Goal: Information Seeking & Learning: Learn about a topic

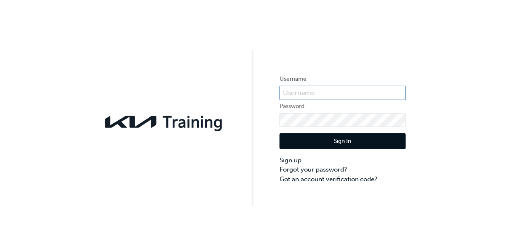
click at [348, 96] on input "text" at bounding box center [343, 93] width 126 height 14
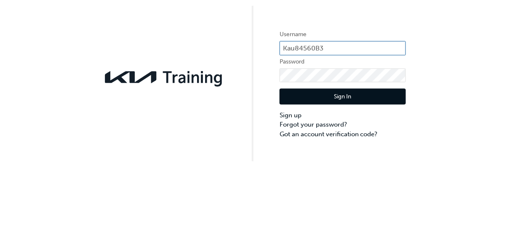
click at [295, 93] on input "Kau84560B3" at bounding box center [343, 93] width 126 height 14
type input "KAU84560B3"
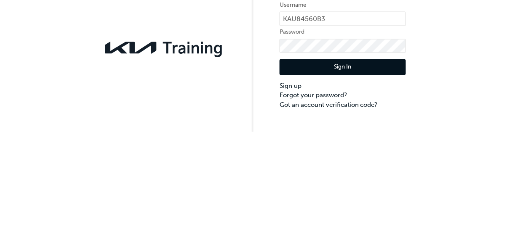
click at [372, 142] on button "Sign In" at bounding box center [343, 142] width 126 height 16
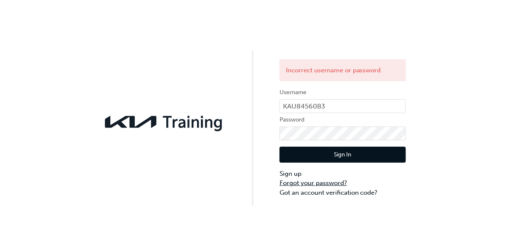
click at [334, 183] on link "Forgot your password?" at bounding box center [343, 184] width 126 height 10
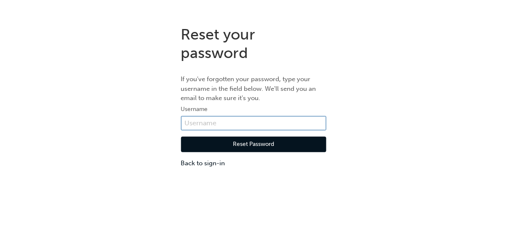
click at [293, 123] on input "text" at bounding box center [253, 123] width 145 height 14
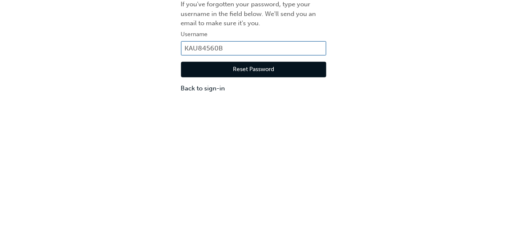
type input "KAU84560B3"
click at [286, 143] on button "Reset Password" at bounding box center [253, 145] width 145 height 16
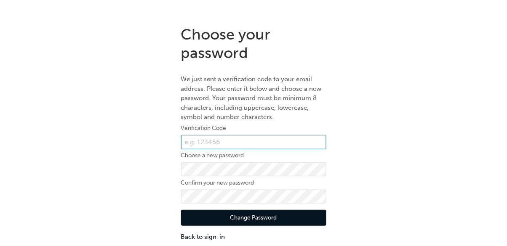
click at [265, 140] on input "text" at bounding box center [253, 142] width 145 height 14
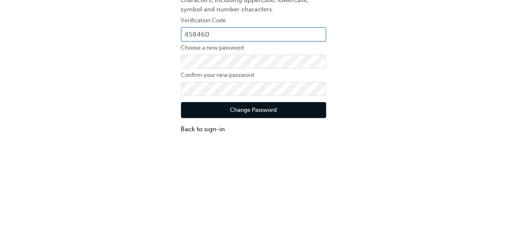
type input "458460"
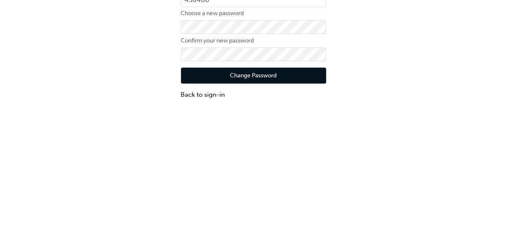
click at [287, 222] on button "Change Password" at bounding box center [253, 218] width 145 height 16
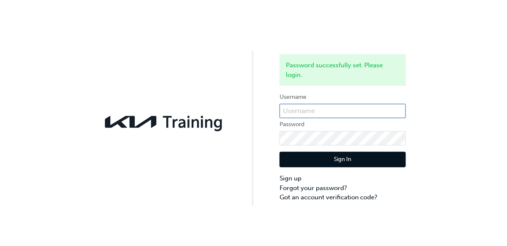
click at [380, 109] on input "text" at bounding box center [343, 111] width 126 height 14
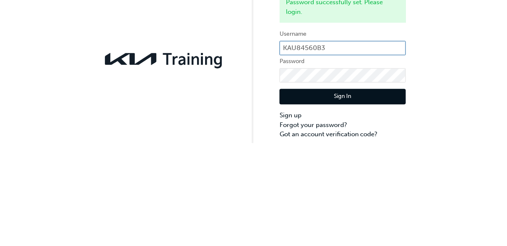
type input "KAU84560B3"
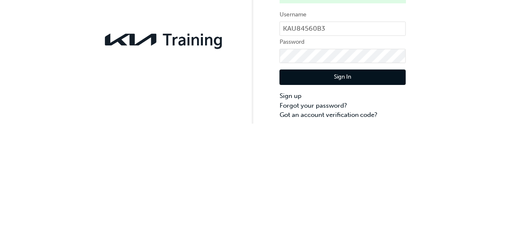
click at [364, 162] on button "Sign In" at bounding box center [343, 160] width 126 height 16
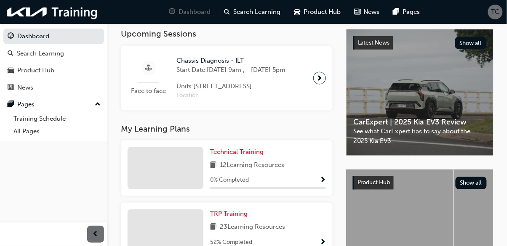
scroll to position [193, 0]
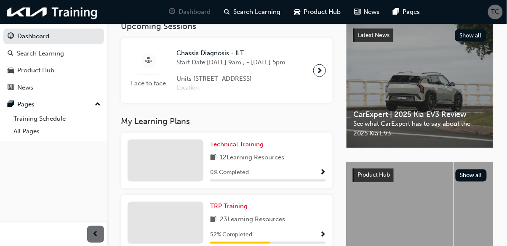
click at [322, 240] on span "Show Progress" at bounding box center [323, 236] width 6 height 8
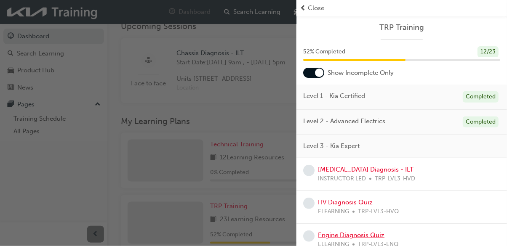
click at [374, 237] on link "Engine Diagnosis Quiz" at bounding box center [351, 236] width 67 height 8
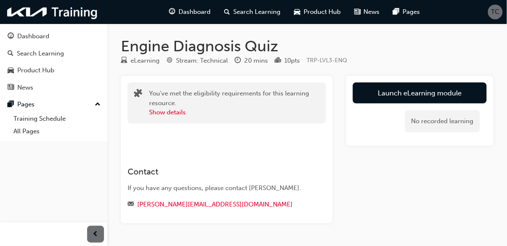
click at [444, 96] on link "Launch eLearning module" at bounding box center [420, 93] width 134 height 21
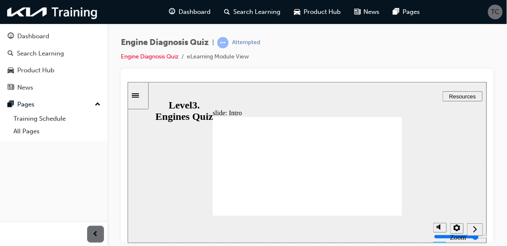
click at [478, 233] on div "Next (Ctrl+Alt+Period)" at bounding box center [474, 229] width 9 height 9
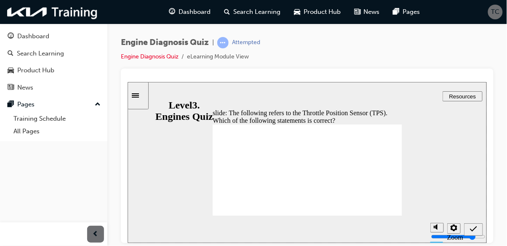
click at [454, 227] on icon "Settings" at bounding box center [453, 228] width 7 height 7
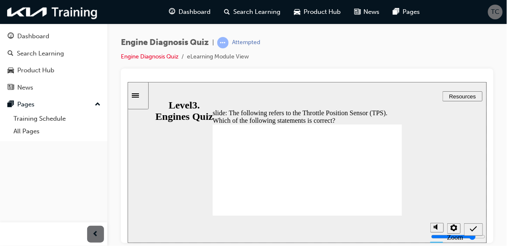
click at [480, 246] on html "Your version of Internet Explorer is outdated and not supported. Please upgrade…" at bounding box center [253, 123] width 507 height 246
radio input "true"
click at [476, 229] on icon "Submit (Ctrl+Alt+S)" at bounding box center [473, 229] width 7 height 8
radio input "true"
click at [476, 229] on icon "Submit (Ctrl+Alt+S)" at bounding box center [473, 229] width 7 height 8
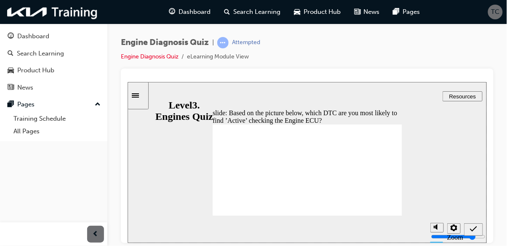
radio input "true"
click at [473, 229] on icon "Submit (Ctrl+Alt+S)" at bounding box center [473, 228] width 7 height 5
radio input "true"
click at [474, 227] on icon "Submit (Ctrl+Alt+S)" at bounding box center [473, 229] width 7 height 8
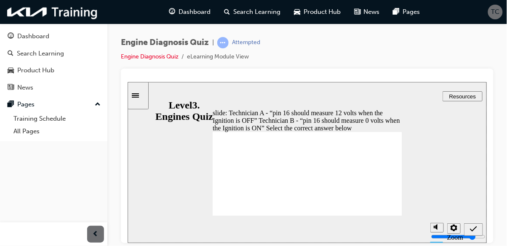
click at [450, 229] on icon "Settings" at bounding box center [453, 228] width 7 height 7
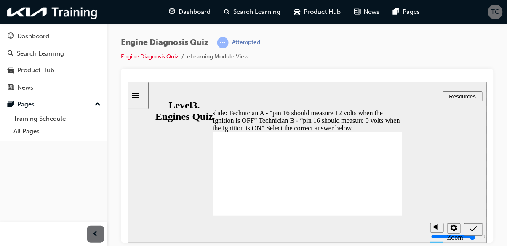
click at [474, 139] on div "slide: Technician A - “pin 16 should measure 12 volts when the Ignition is OFF”…" at bounding box center [306, 162] width 359 height 161
click at [94, 240] on span "prev-icon" at bounding box center [96, 235] width 6 height 11
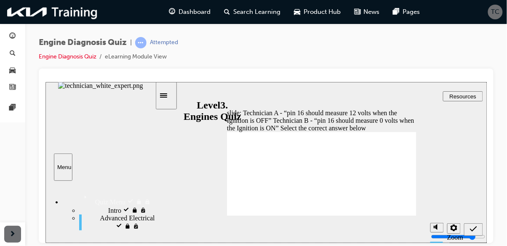
click at [166, 92] on div "Sidebar Toggle" at bounding box center [166, 95] width 14 height 6
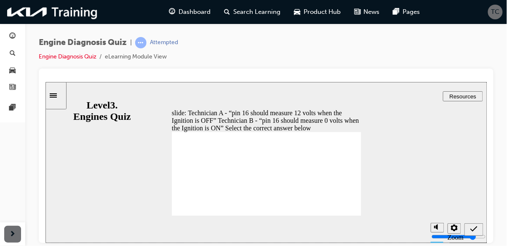
radio input "true"
click at [472, 230] on icon "Submit (Ctrl+Alt+S)" at bounding box center [473, 228] width 7 height 5
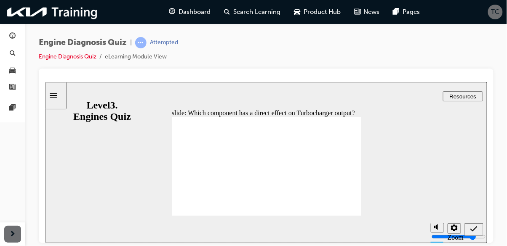
radio input "true"
click at [474, 229] on icon "Submit (Ctrl+Alt+S)" at bounding box center [473, 228] width 7 height 5
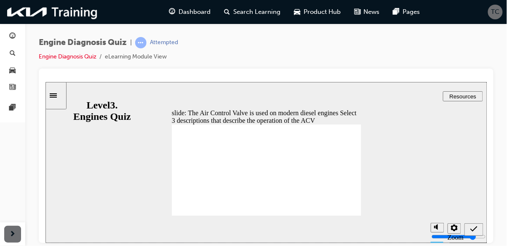
checkbox input "true"
click at [476, 228] on icon "Submit (Ctrl+Alt+S)" at bounding box center [473, 229] width 7 height 8
click at [474, 229] on icon "Submit (Ctrl+Alt+S)" at bounding box center [473, 228] width 7 height 5
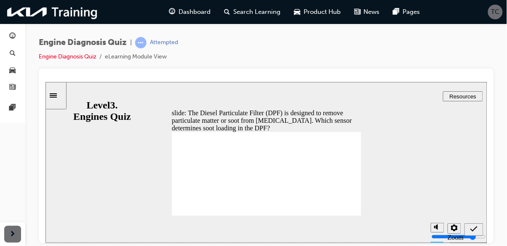
radio input "true"
click at [469, 230] on div "Submit (Ctrl+Alt+S)" at bounding box center [474, 229] width 12 height 9
radio input "true"
click at [473, 231] on icon "Submit (Ctrl+Alt+S)" at bounding box center [473, 229] width 7 height 8
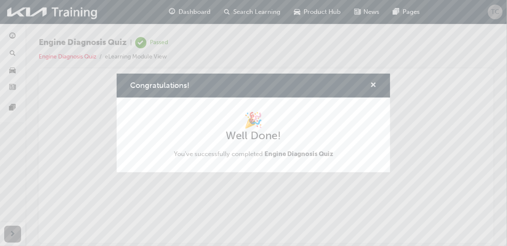
click at [377, 90] on span "cross-icon" at bounding box center [374, 86] width 6 height 8
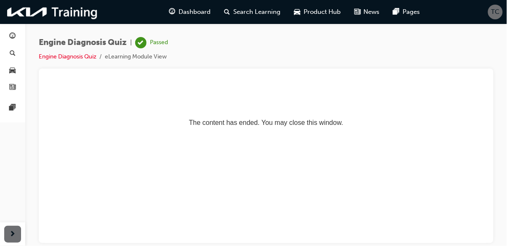
click at [11, 70] on span "car-icon" at bounding box center [13, 71] width 6 height 8
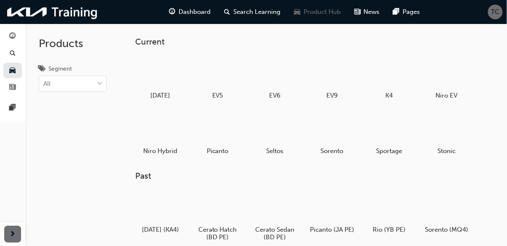
click at [10, 53] on span "search-icon" at bounding box center [13, 54] width 6 height 8
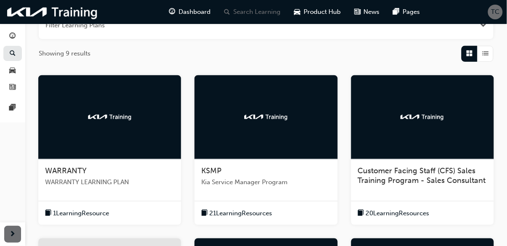
scroll to position [141, 0]
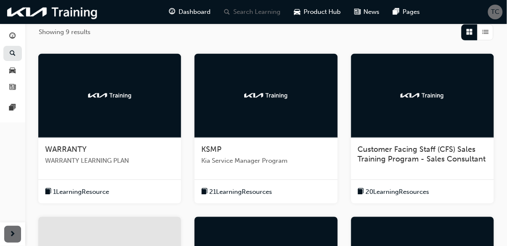
click at [13, 40] on div "button" at bounding box center [13, 36] width 6 height 11
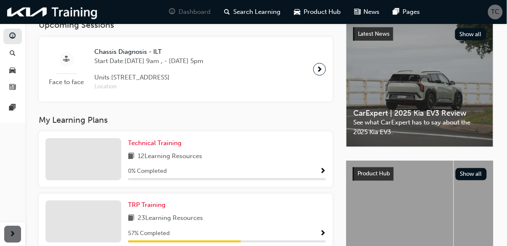
scroll to position [215, 0]
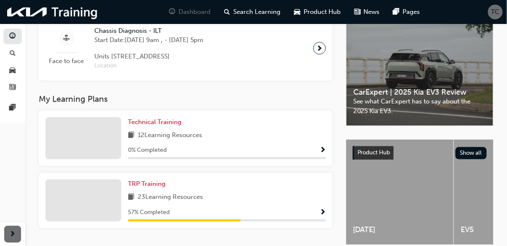
click at [259, 203] on div "23 Learning Resources" at bounding box center [227, 198] width 198 height 11
click at [325, 212] on span "Show Progress" at bounding box center [323, 214] width 6 height 8
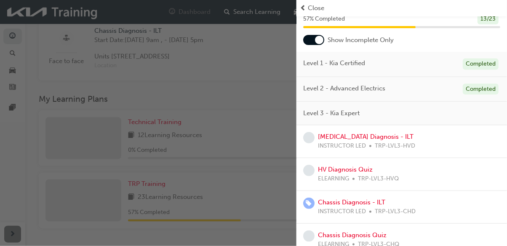
scroll to position [33, 0]
click at [417, 111] on div "Level 3 - Kia Expert" at bounding box center [402, 114] width 211 height 24
click at [357, 110] on span "Level 3 - Kia Expert" at bounding box center [331, 114] width 56 height 10
click at [315, 43] on div at bounding box center [313, 40] width 21 height 10
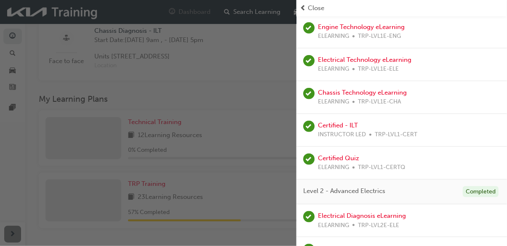
scroll to position [0, 0]
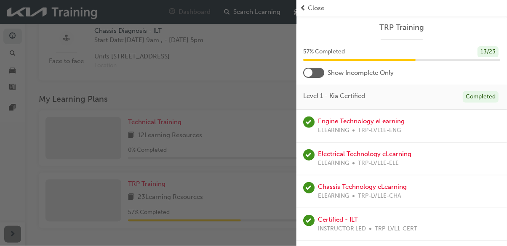
click at [314, 73] on div at bounding box center [313, 73] width 21 height 10
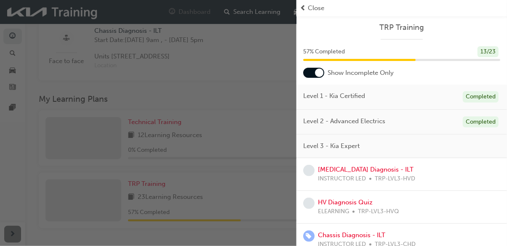
click at [262, 128] on div "button" at bounding box center [148, 123] width 297 height 246
